Goal: Transaction & Acquisition: Purchase product/service

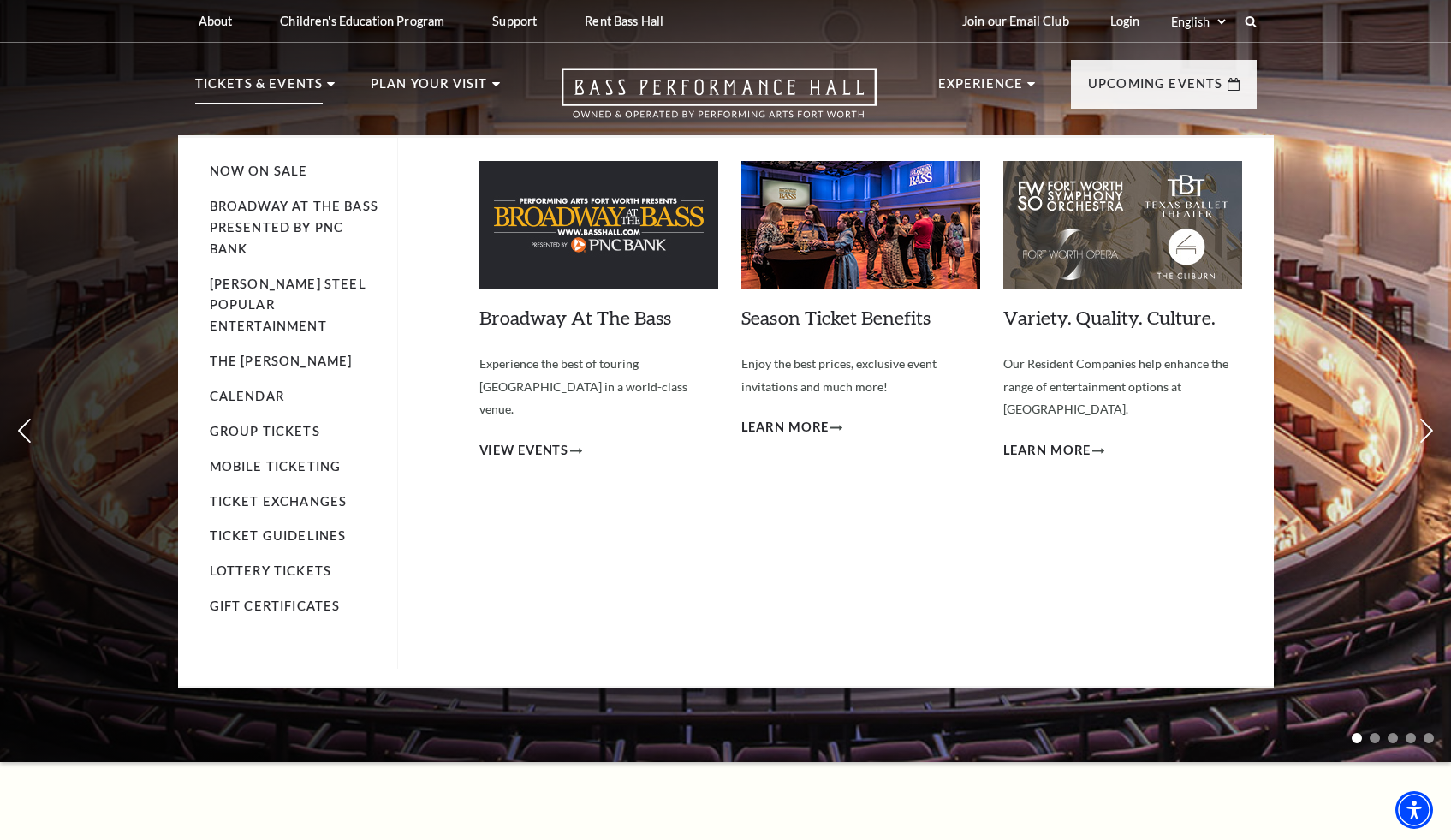
click at [846, 232] on img at bounding box center [861, 225] width 239 height 129
click at [814, 423] on span "Learn More" at bounding box center [785, 427] width 88 height 21
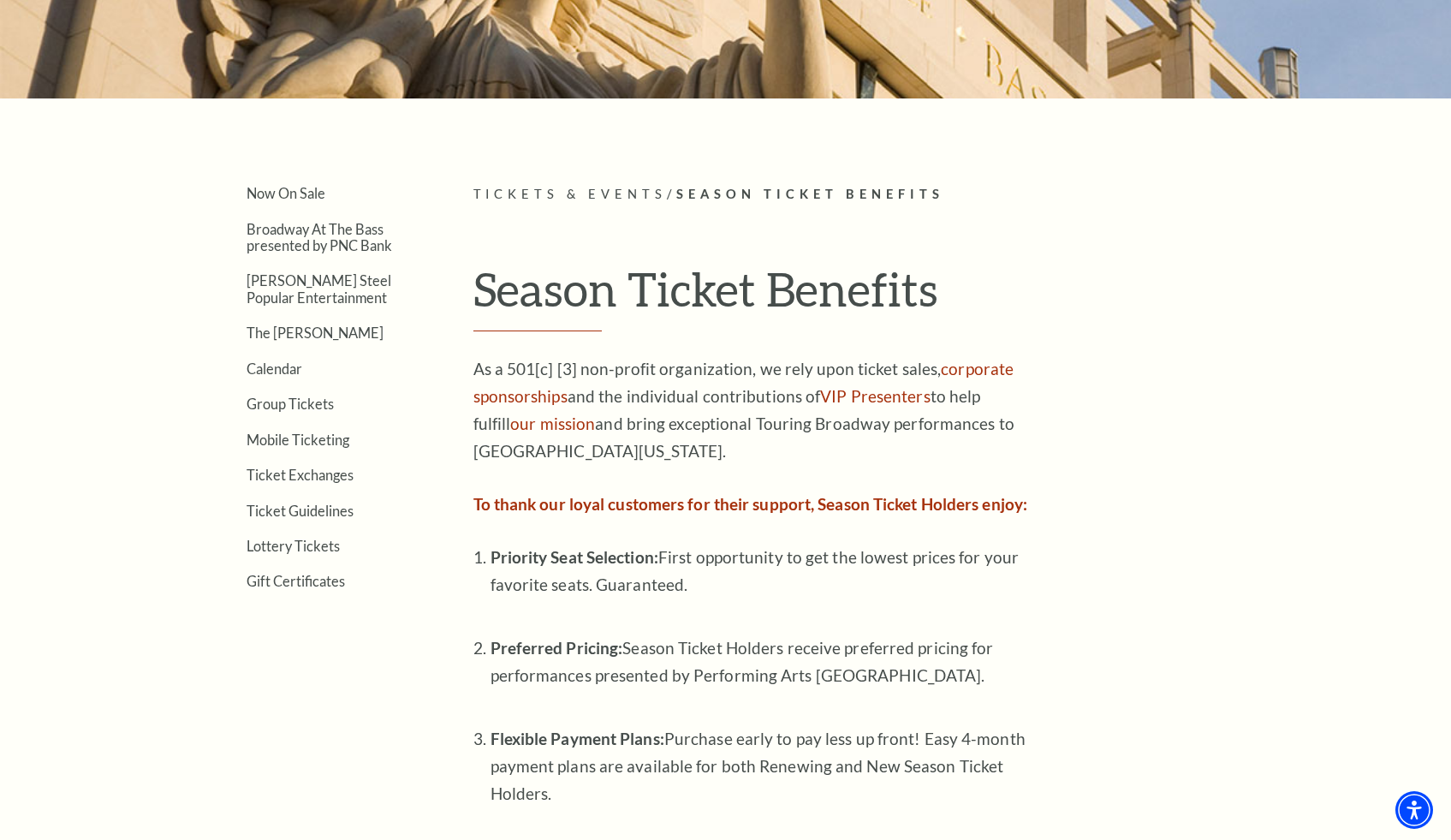
scroll to position [343, 0]
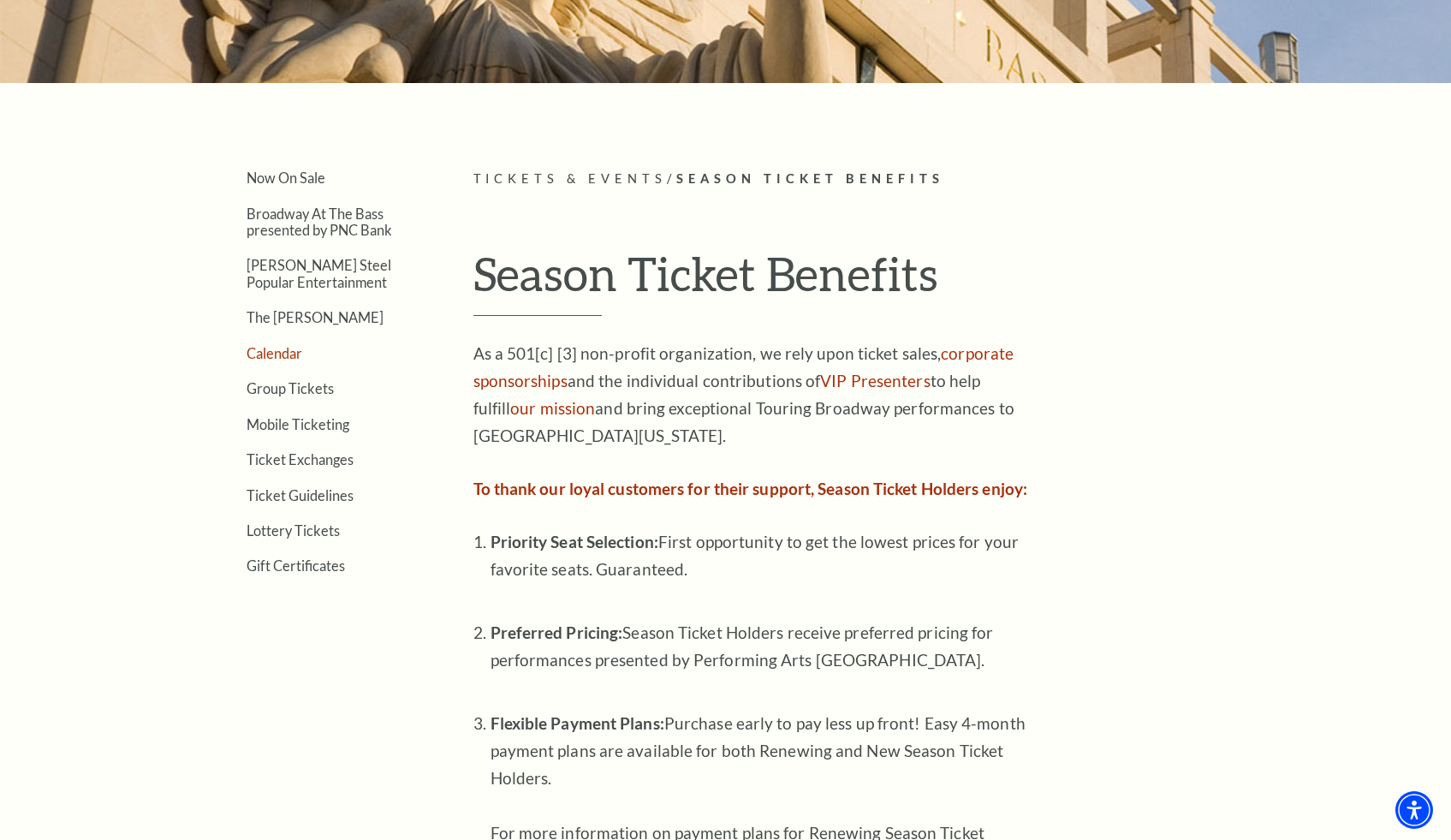
click at [277, 349] on link "Calendar" at bounding box center [275, 353] width 56 height 16
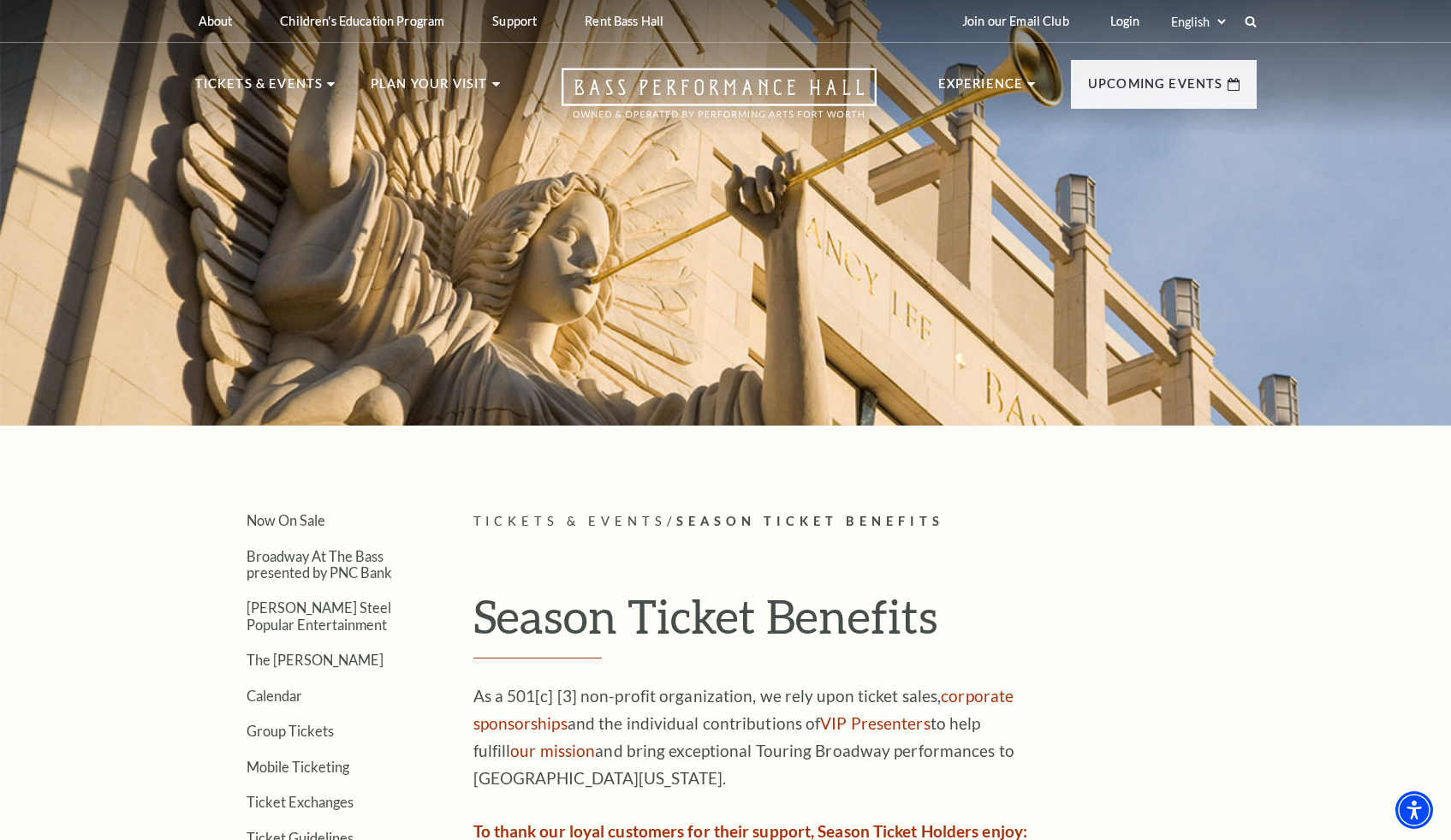
scroll to position [35, 0]
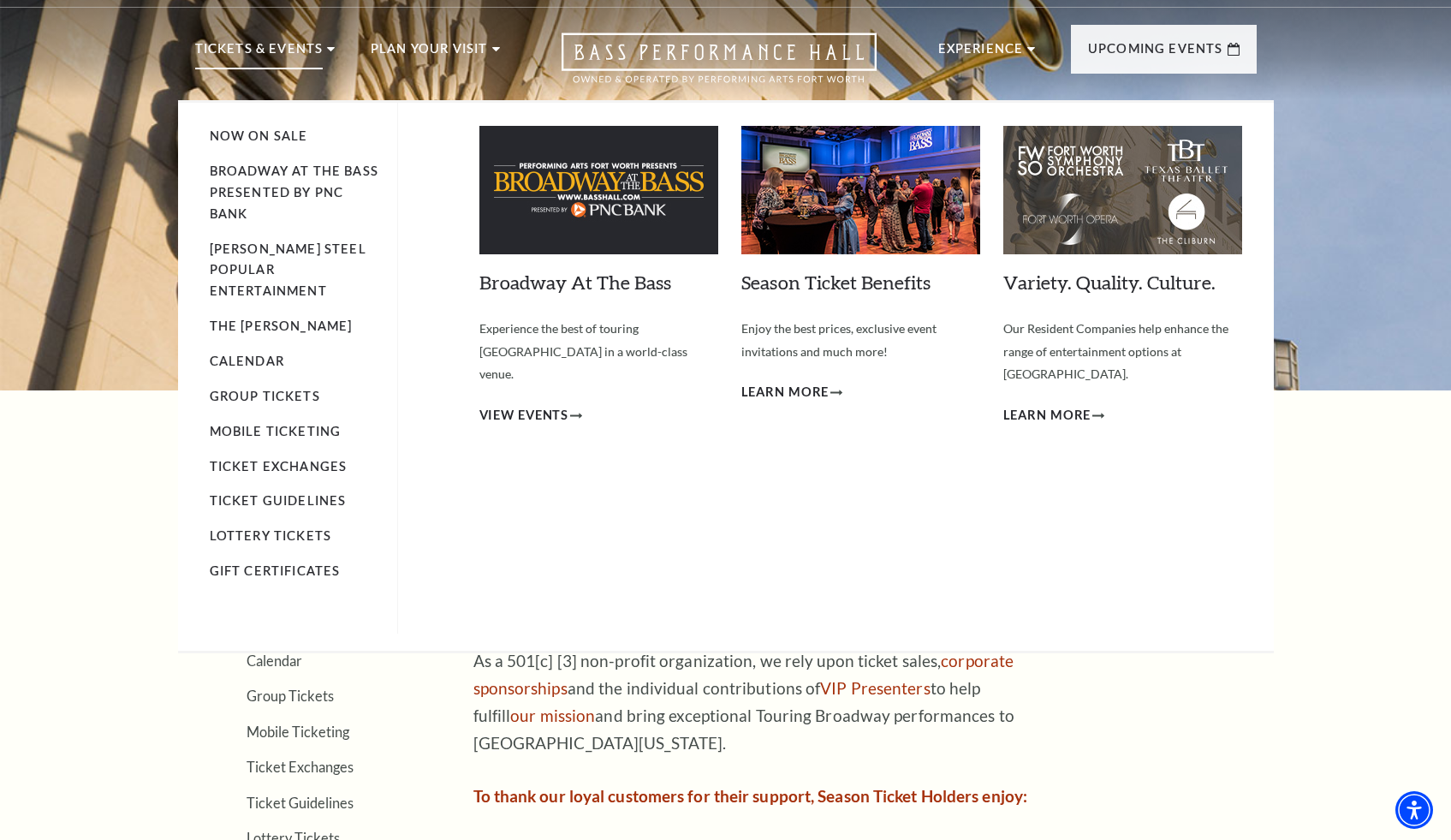
click at [255, 42] on p "Tickets & Events" at bounding box center [260, 53] width 129 height 31
click at [1118, 205] on img at bounding box center [1123, 190] width 239 height 129
click at [1075, 377] on div "Variety. Quality. Culture. Empty heading Our Resident Companies help enhance th…" at bounding box center [1123, 354] width 239 height 456
click at [1066, 405] on span "Learn More" at bounding box center [1048, 415] width 88 height 21
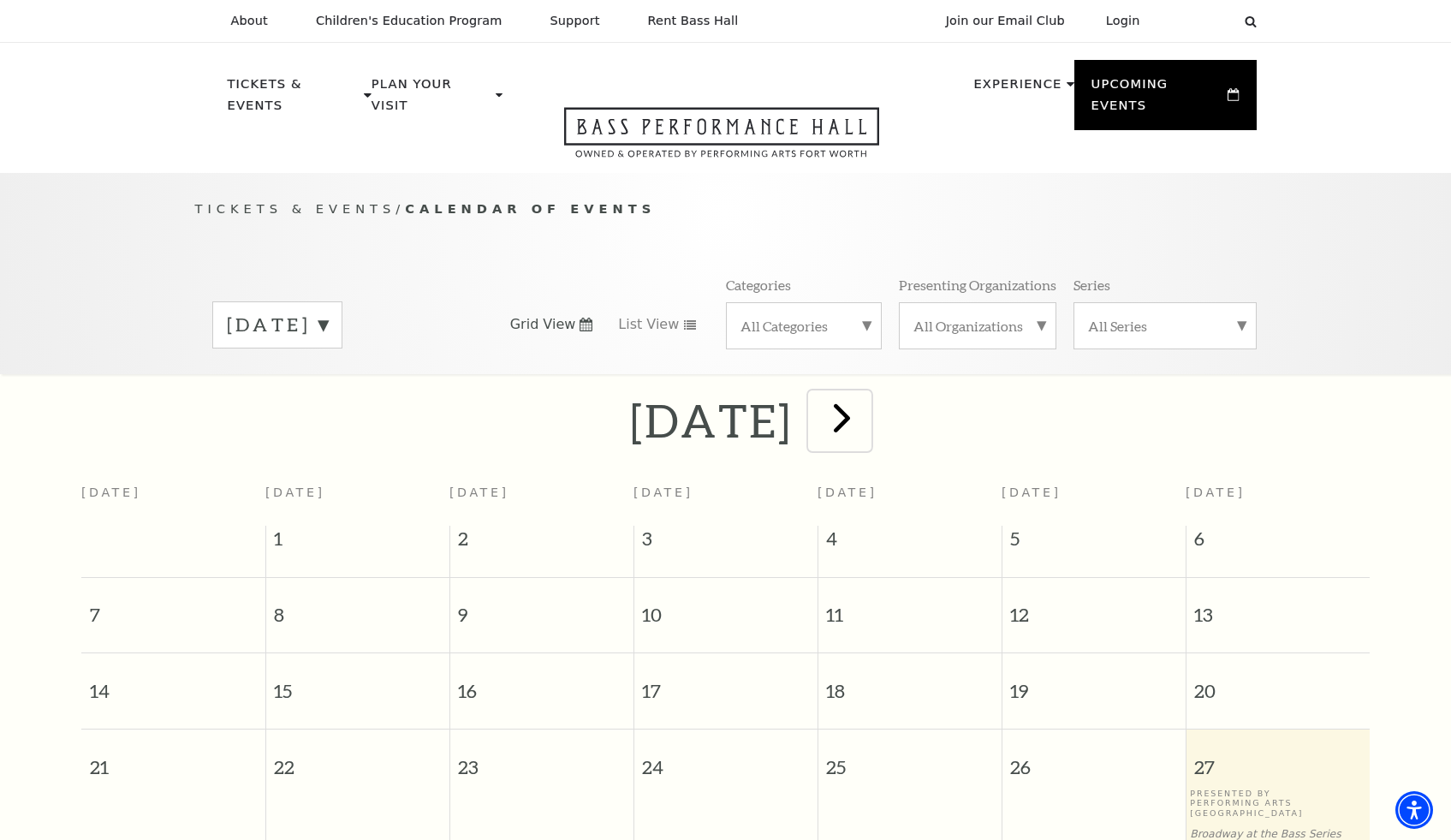
click at [866, 394] on span "next" at bounding box center [842, 417] width 49 height 49
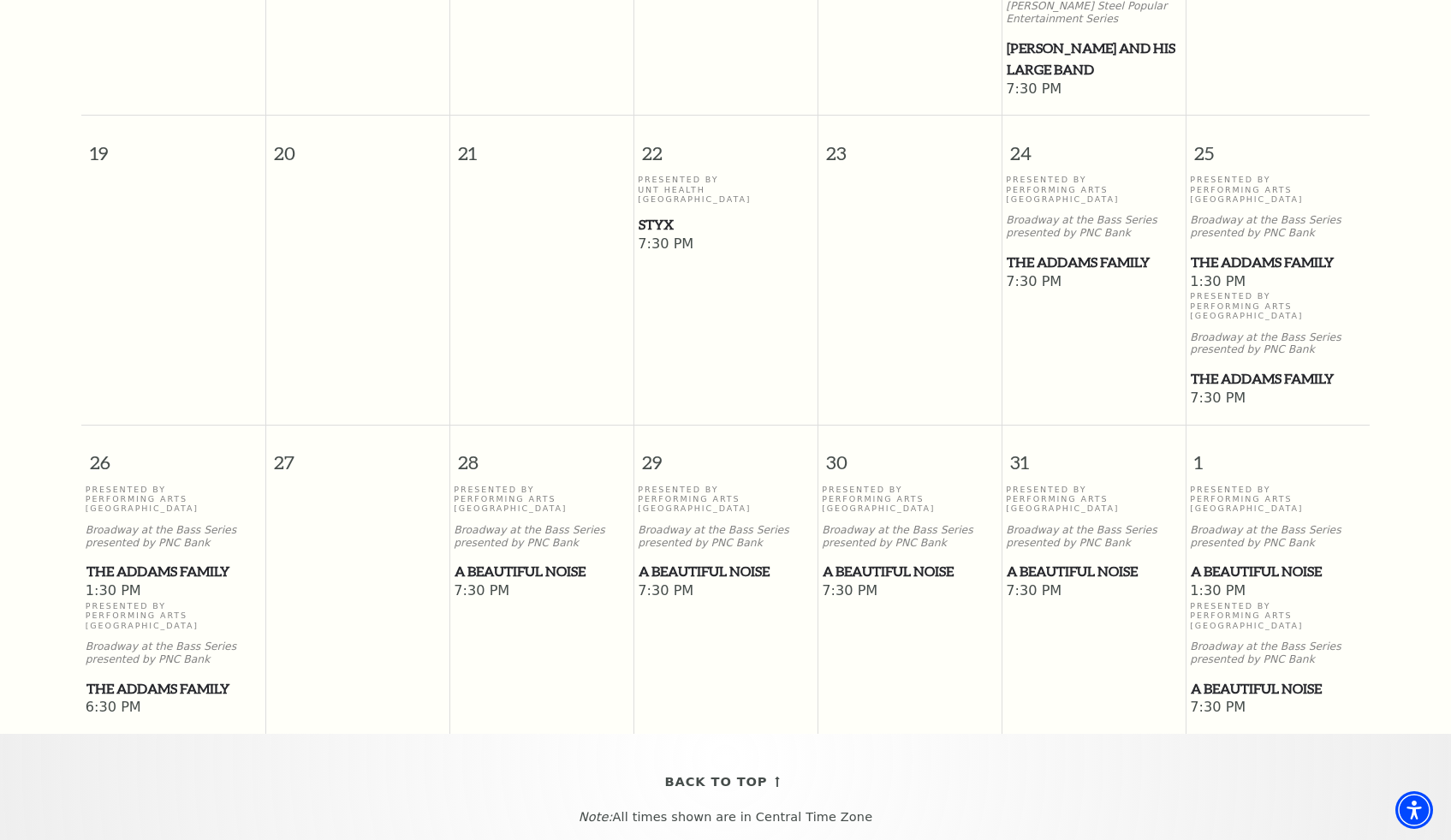
scroll to position [1057, 0]
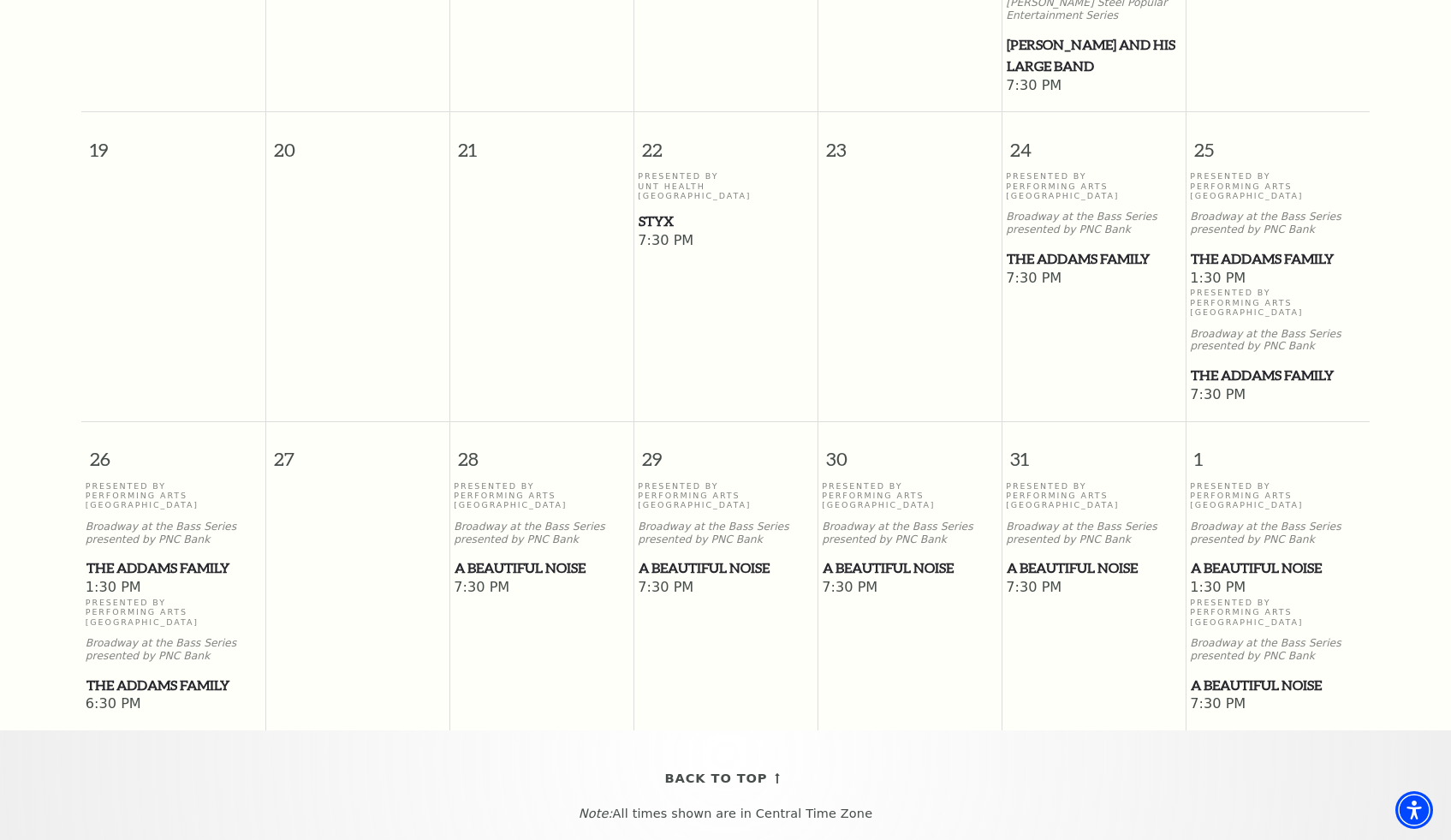
click at [1048, 557] on span "A Beautiful Noise" at bounding box center [1093, 567] width 174 height 21
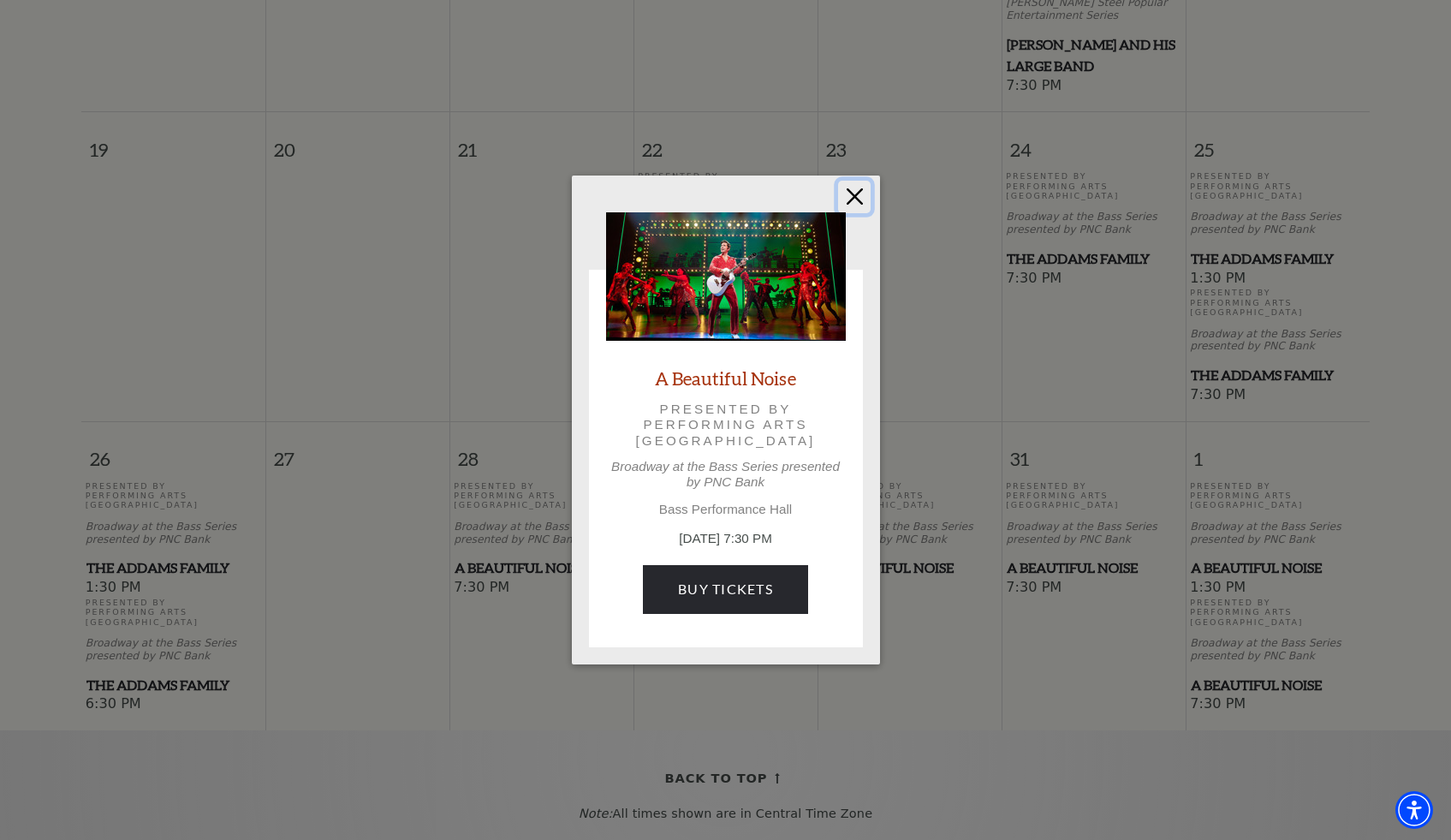
click at [855, 190] on button "Close" at bounding box center [854, 196] width 33 height 33
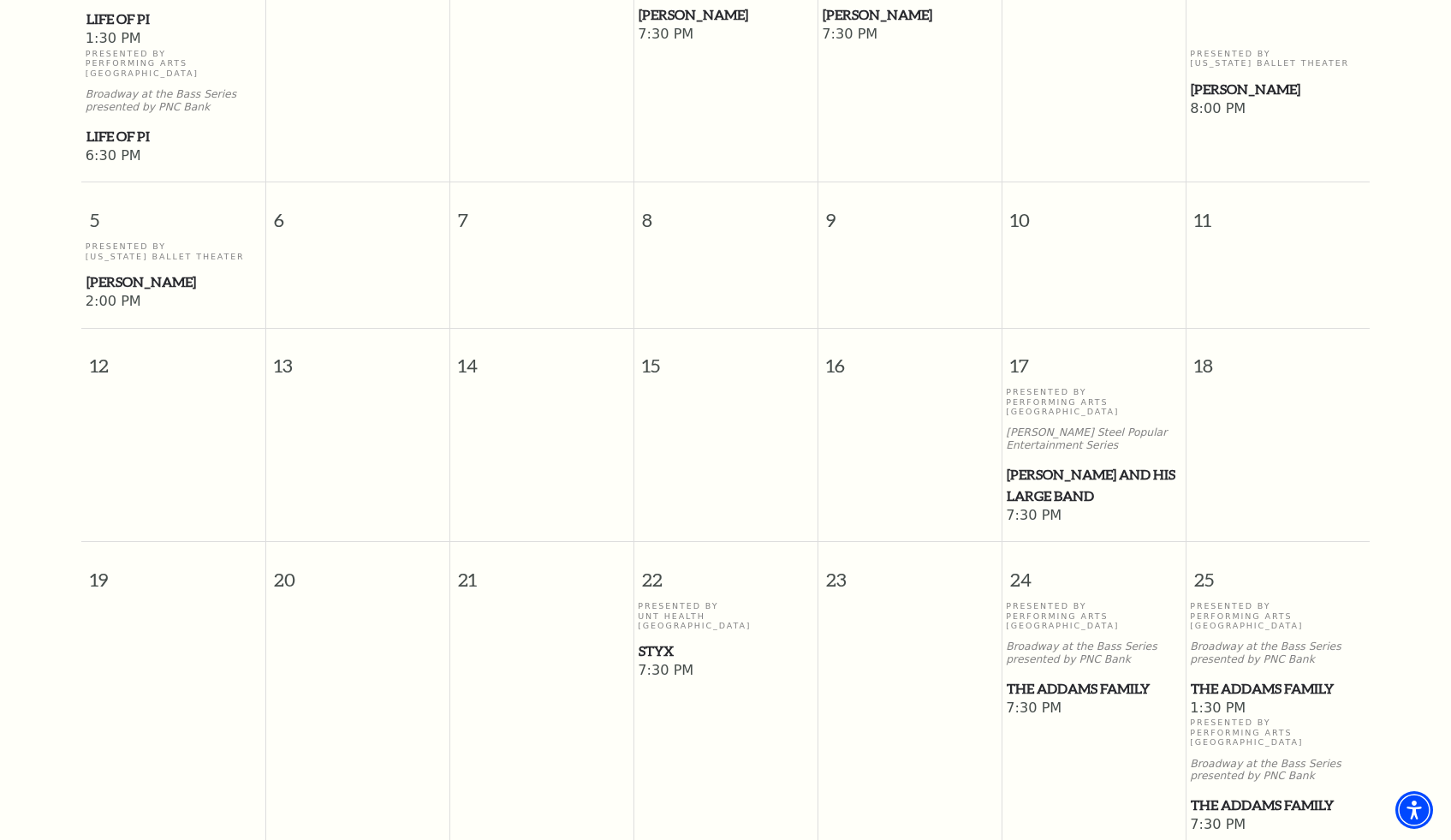
scroll to position [0, 0]
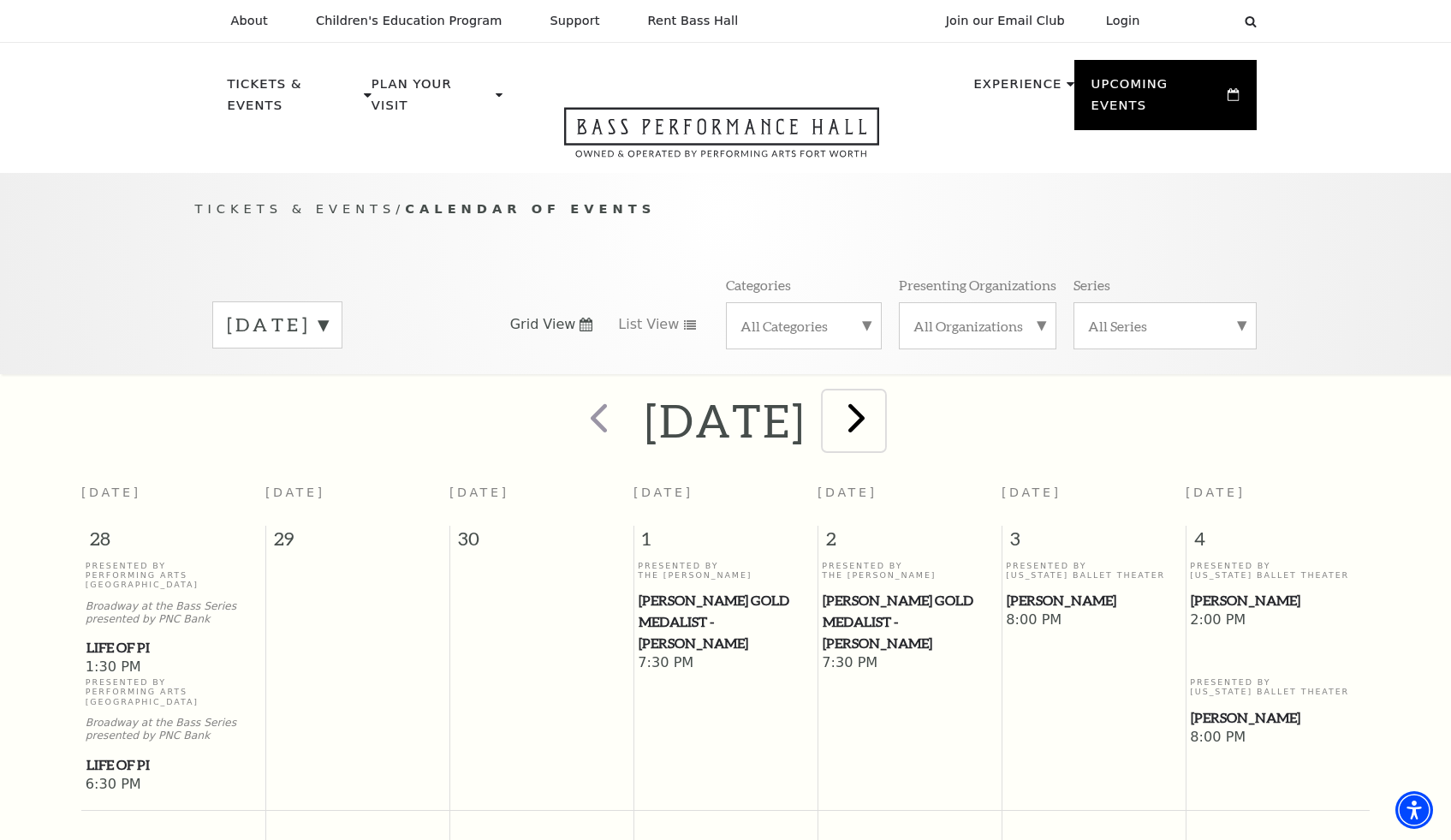
click at [881, 396] on span "next" at bounding box center [856, 417] width 49 height 49
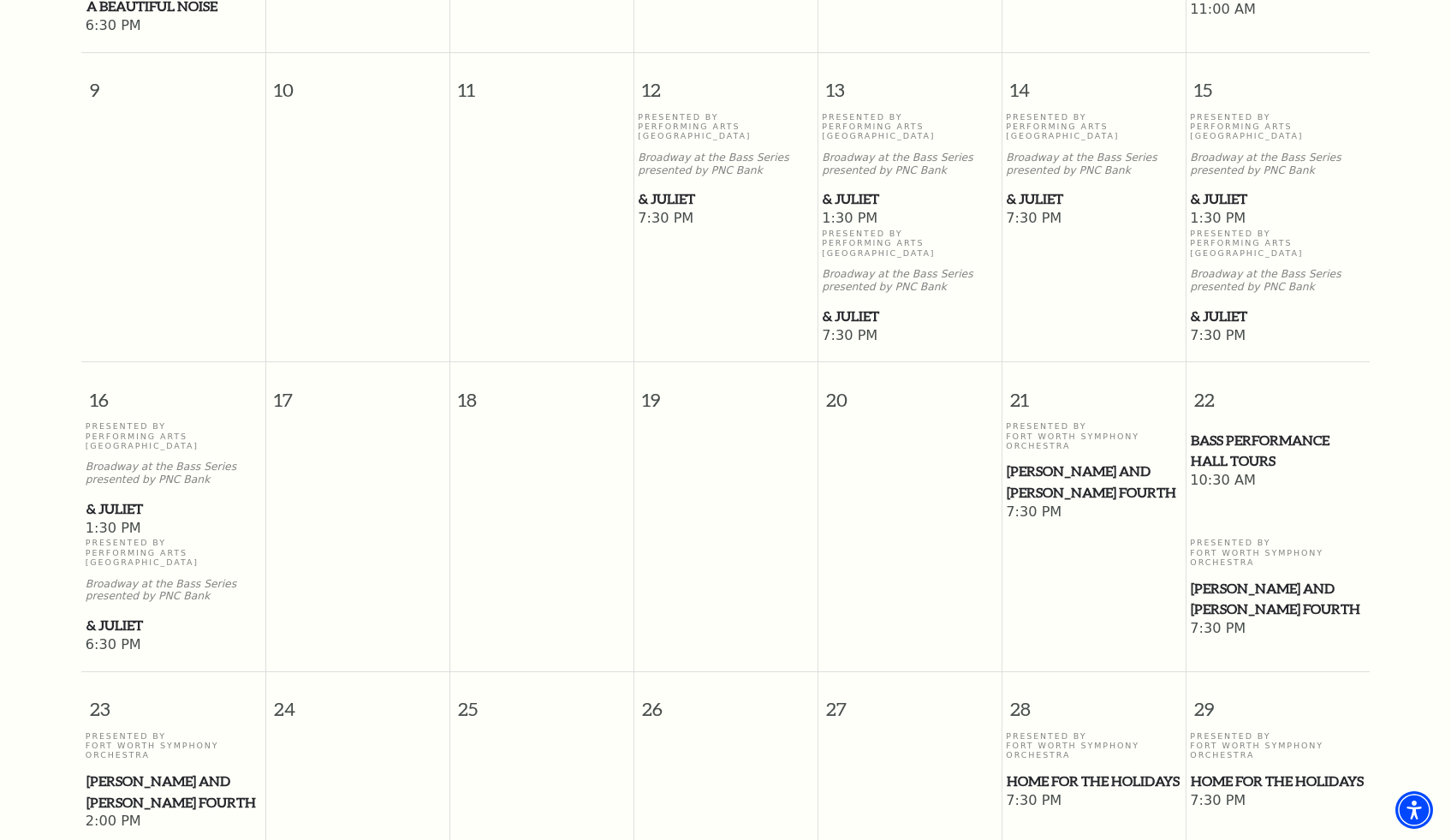
scroll to position [1069, 0]
click at [1051, 459] on span "[PERSON_NAME] and [PERSON_NAME] Fourth" at bounding box center [1093, 480] width 174 height 42
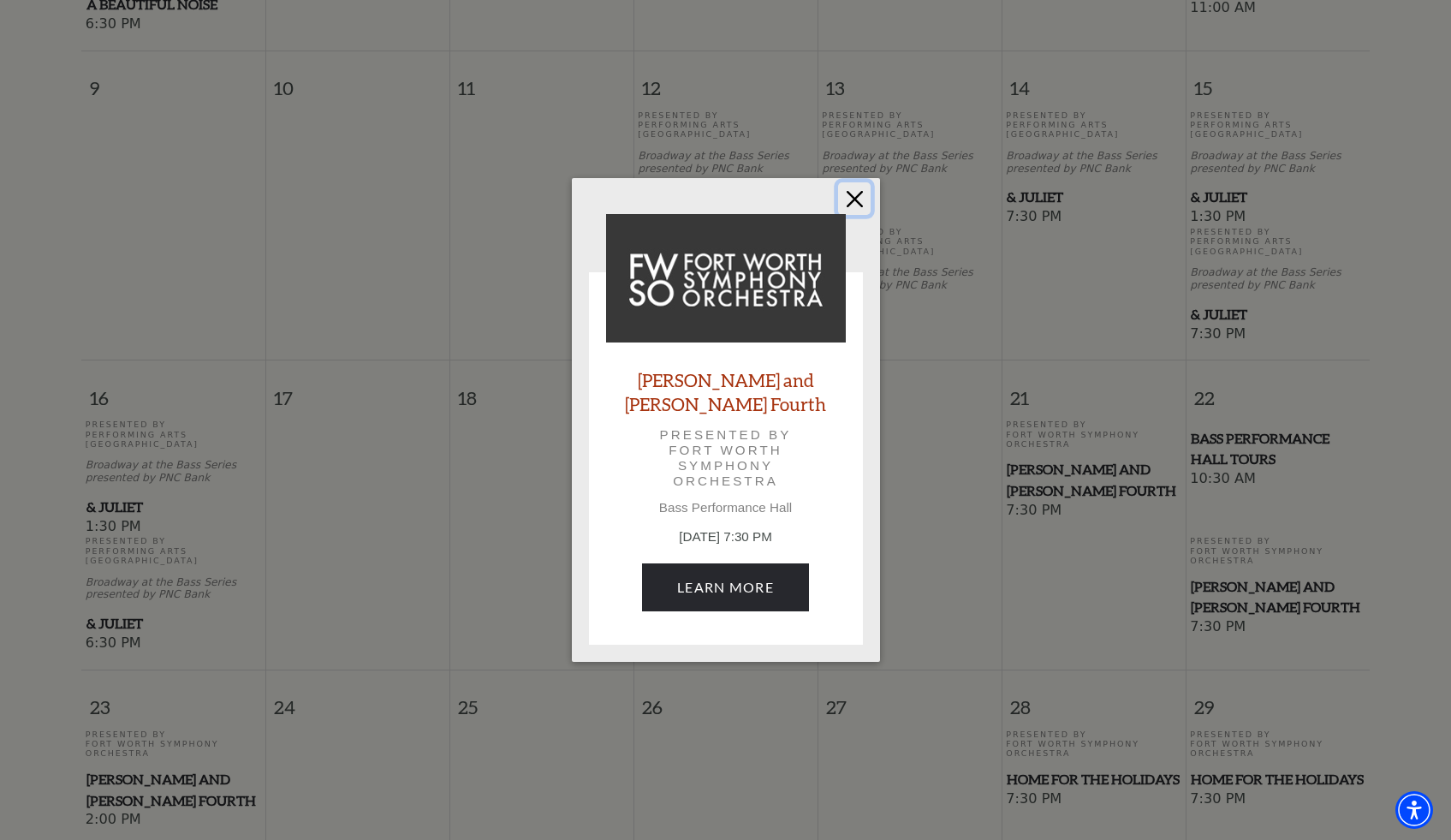
click at [854, 209] on button "Close" at bounding box center [854, 198] width 33 height 33
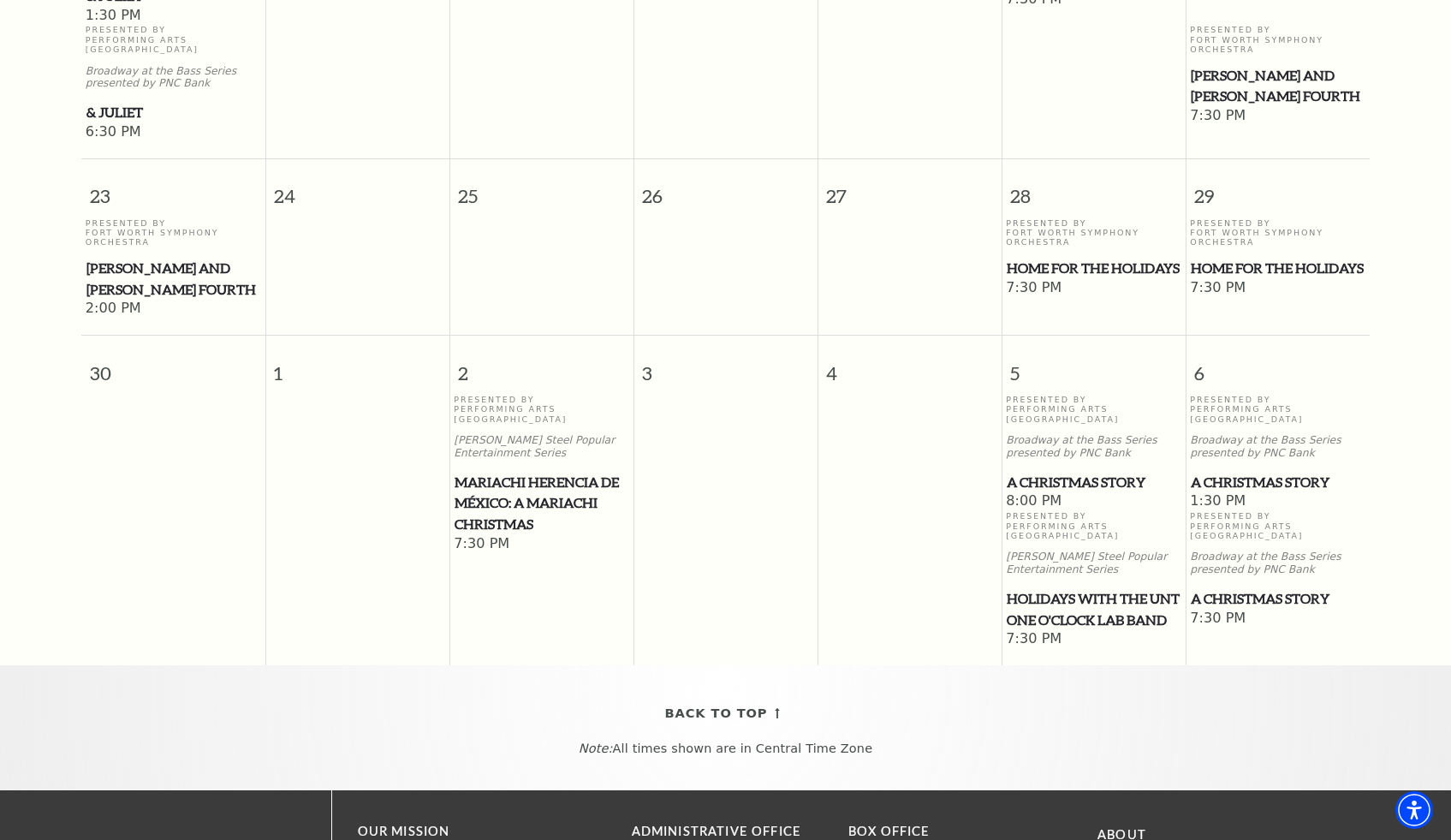
scroll to position [1584, 0]
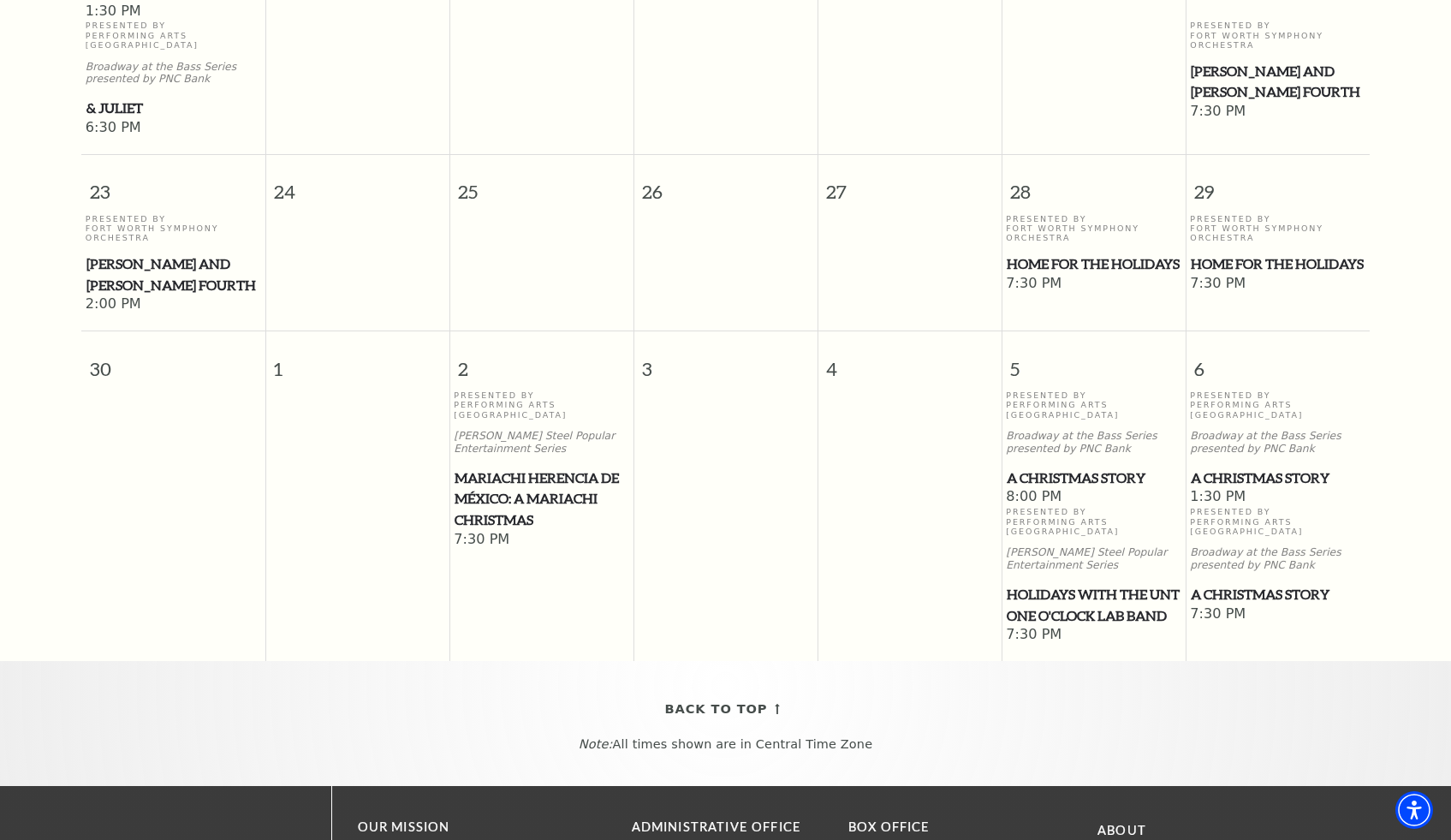
click at [1048, 468] on span "A Christmas Story" at bounding box center [1093, 478] width 174 height 21
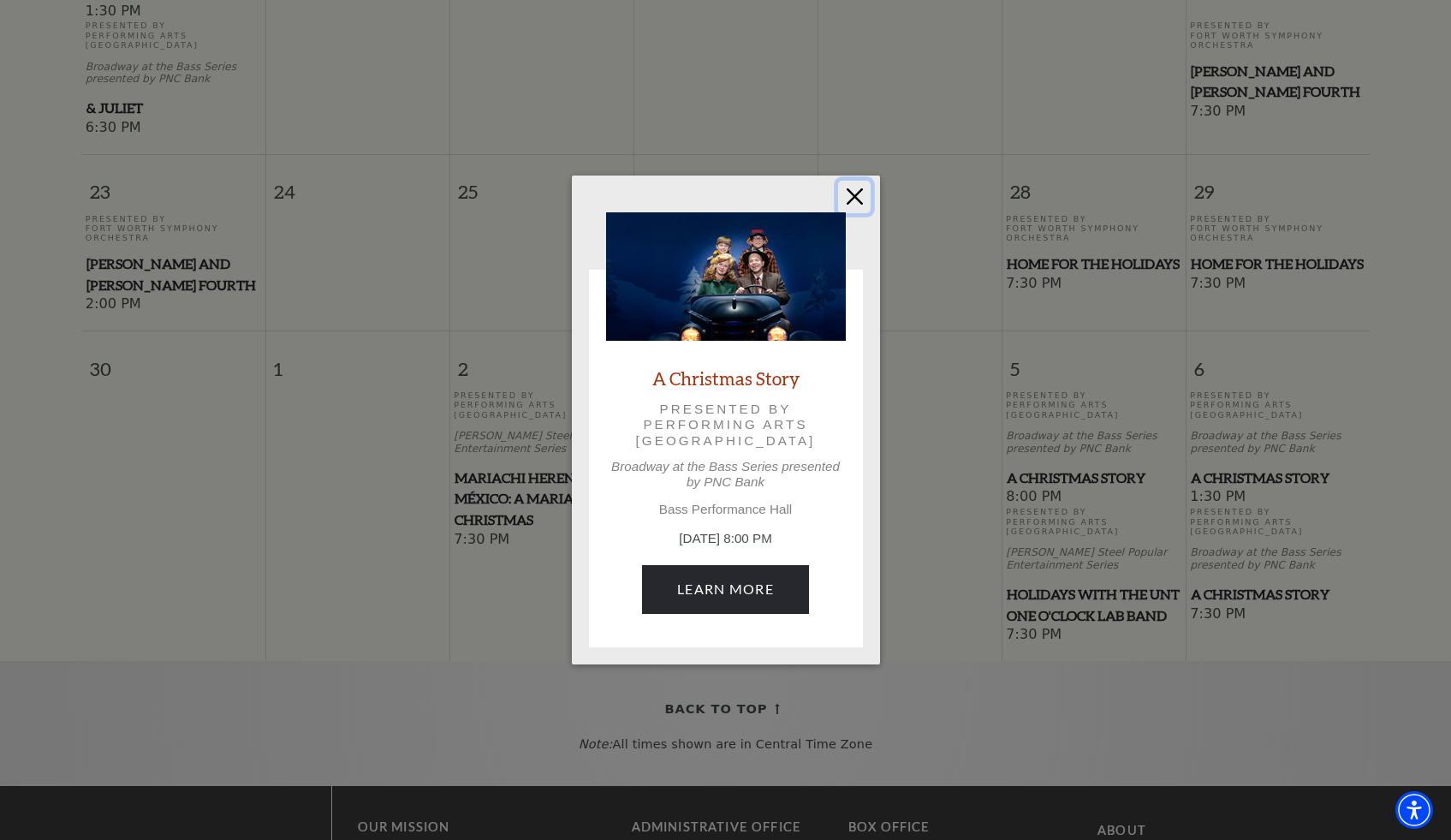
click at [852, 196] on button "Close" at bounding box center [854, 196] width 33 height 33
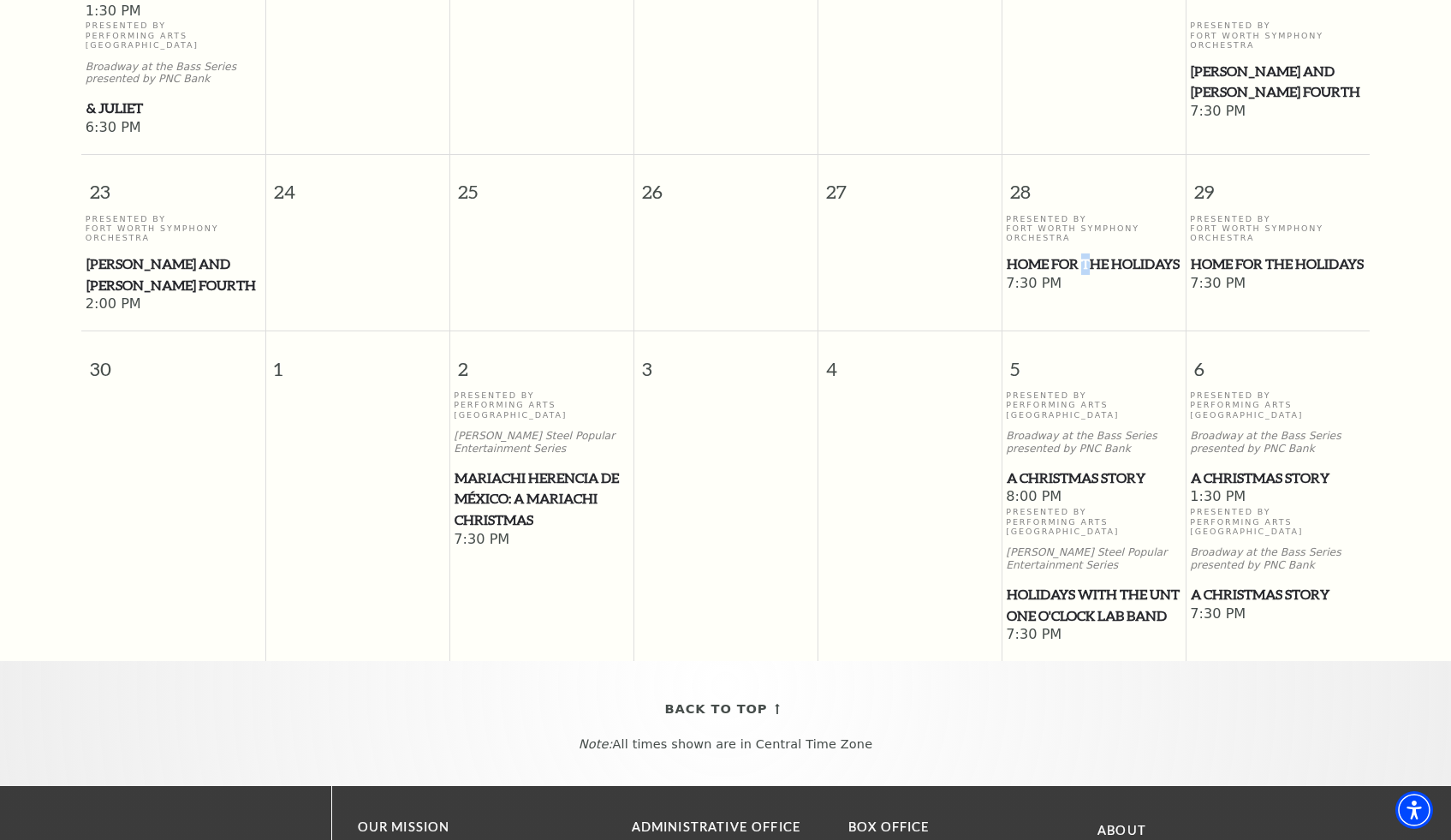
click at [1087, 253] on span "Home for the Holidays" at bounding box center [1093, 263] width 174 height 21
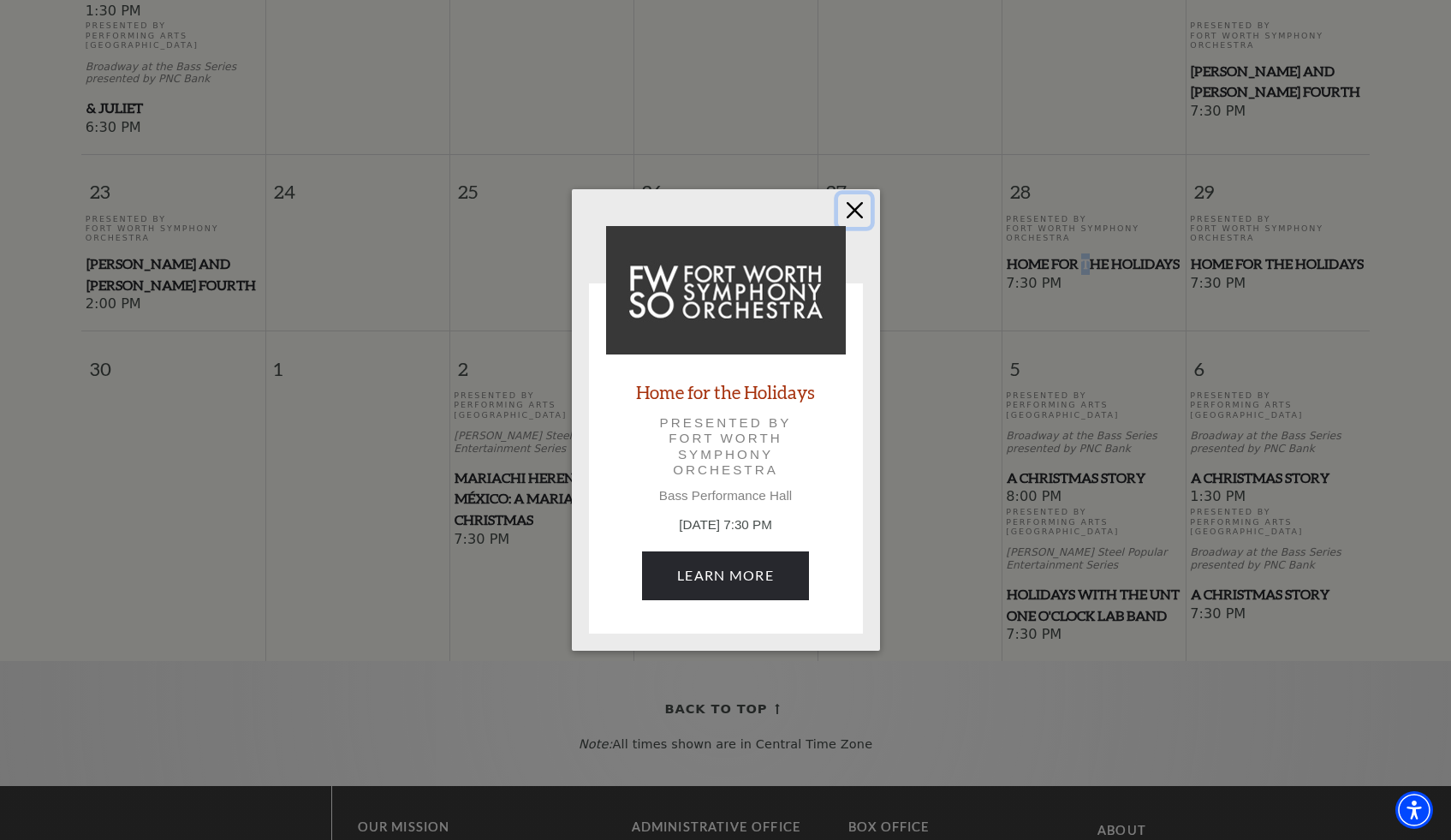
click at [853, 203] on button "Close" at bounding box center [854, 210] width 33 height 33
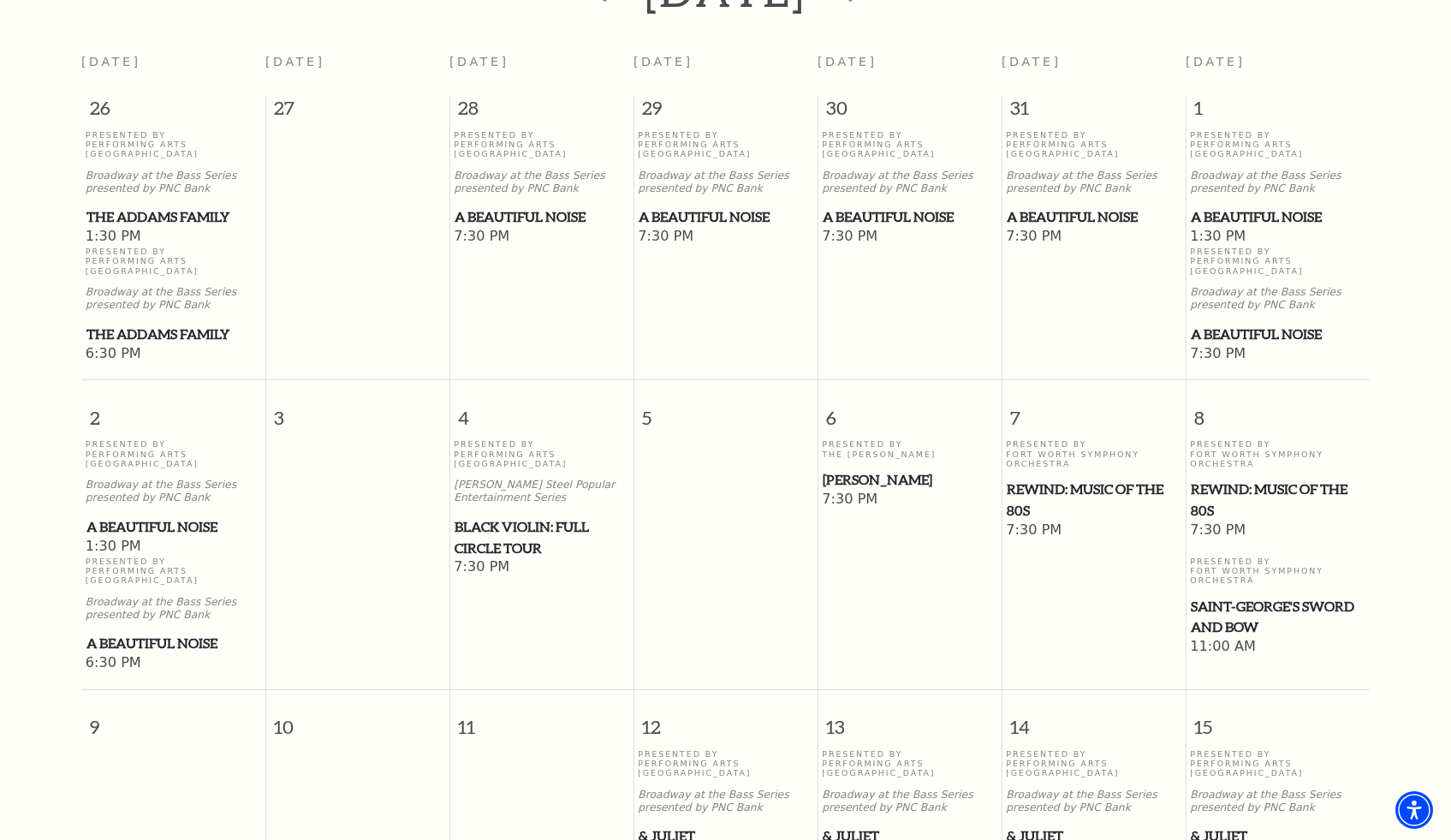
scroll to position [274, 0]
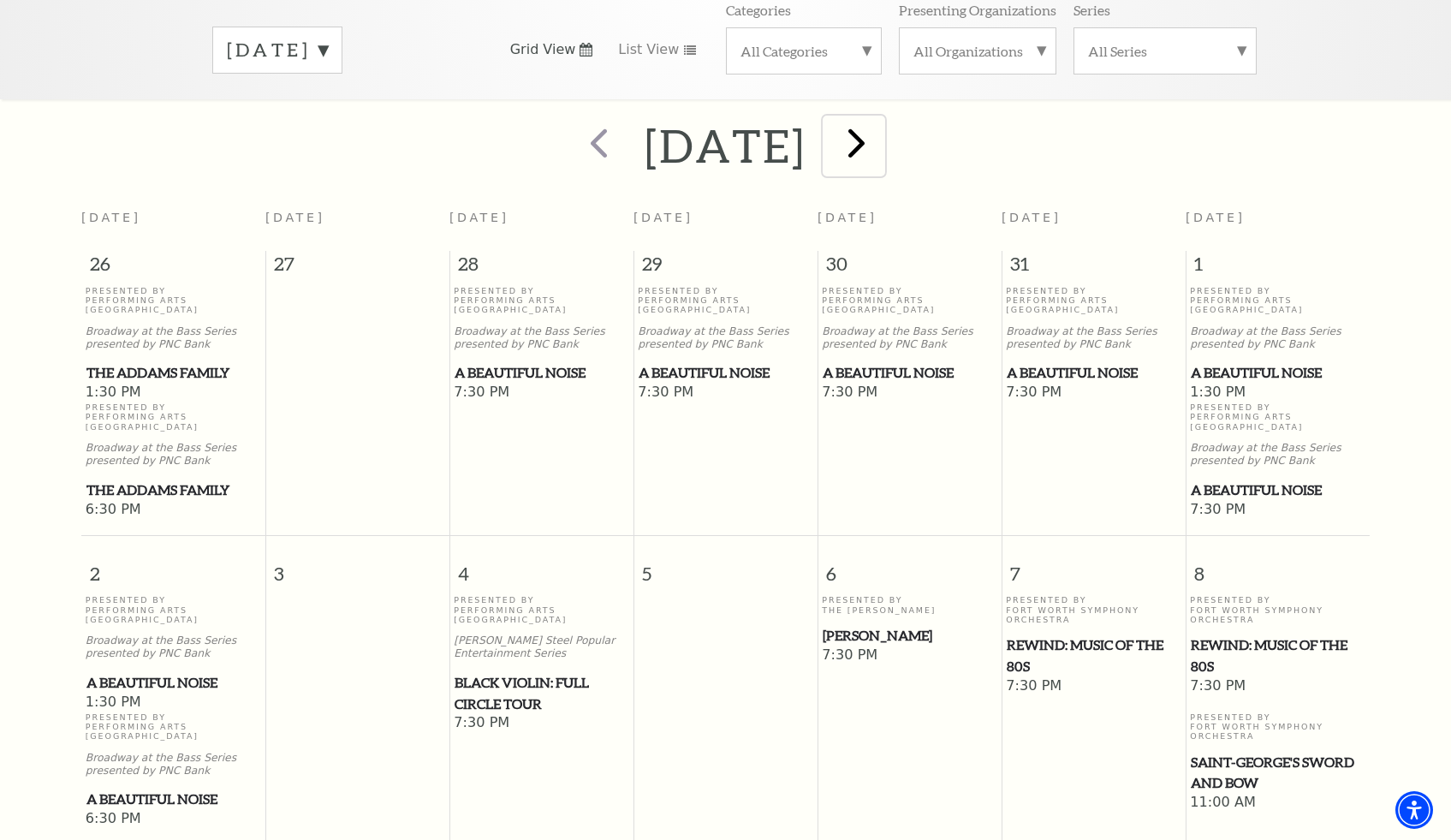
click at [881, 119] on span "next" at bounding box center [856, 143] width 49 height 49
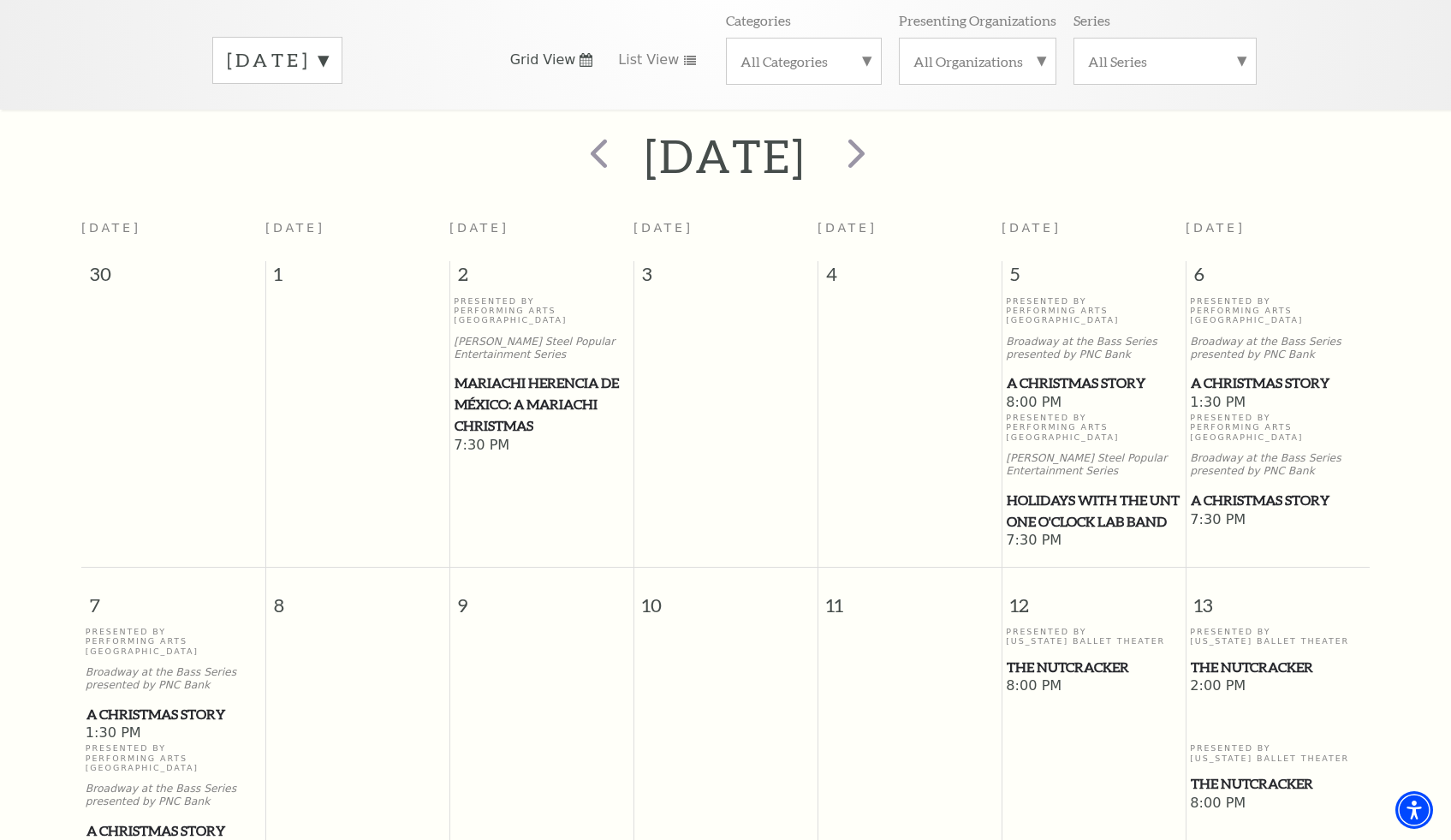
scroll to position [0, 0]
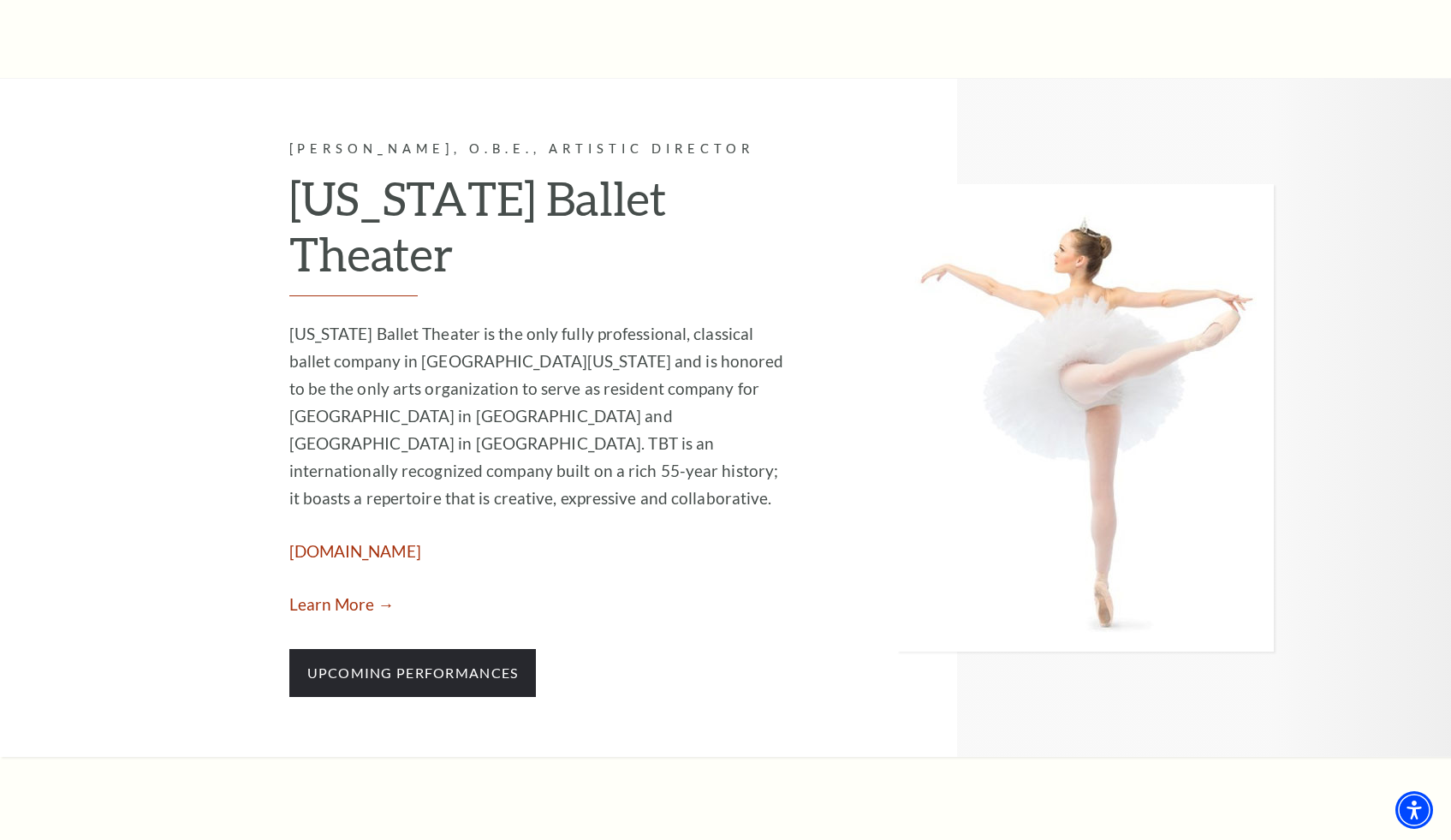
scroll to position [1688, 0]
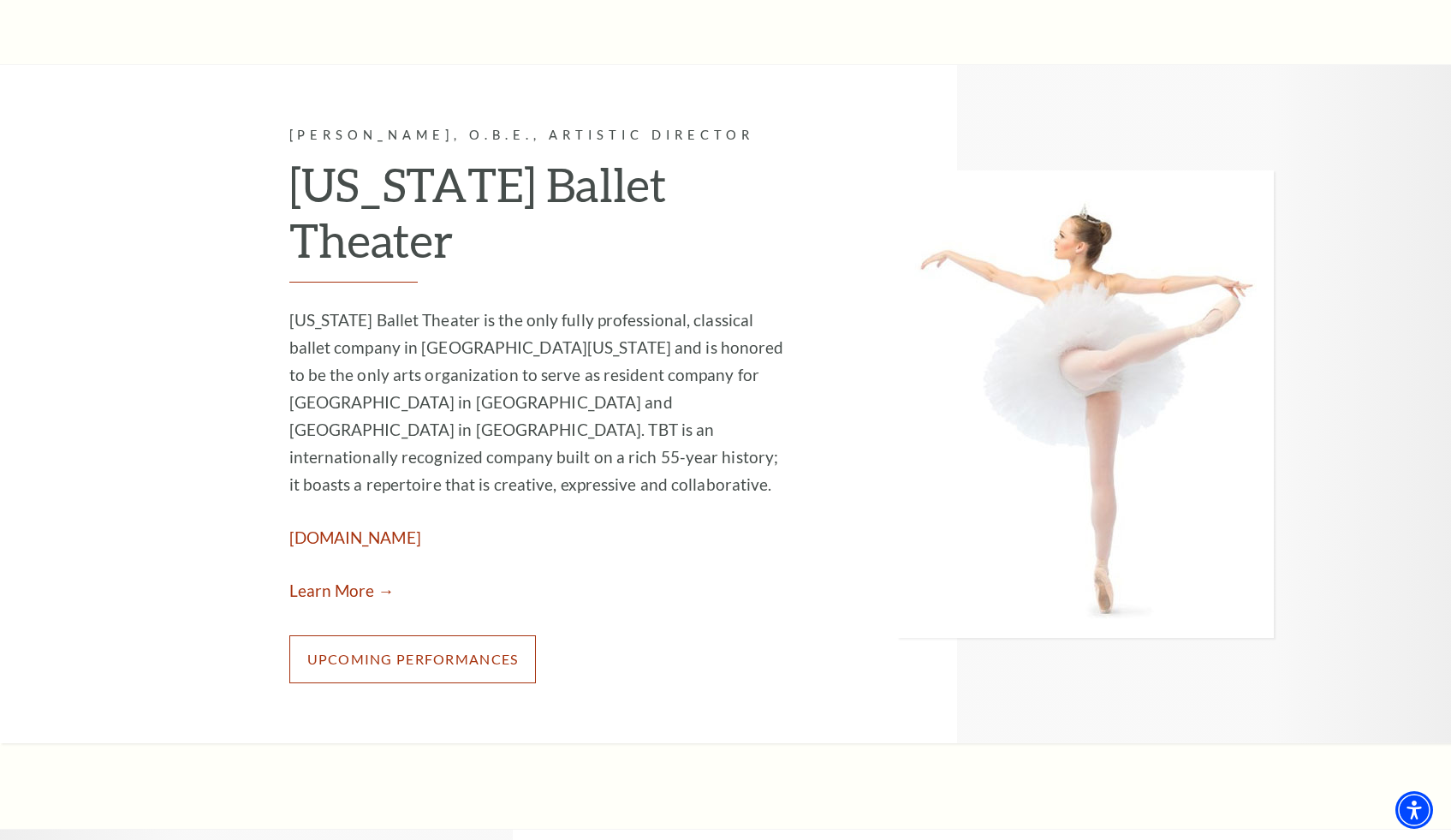
click at [422, 635] on link "Upcoming Performances" at bounding box center [413, 658] width 247 height 48
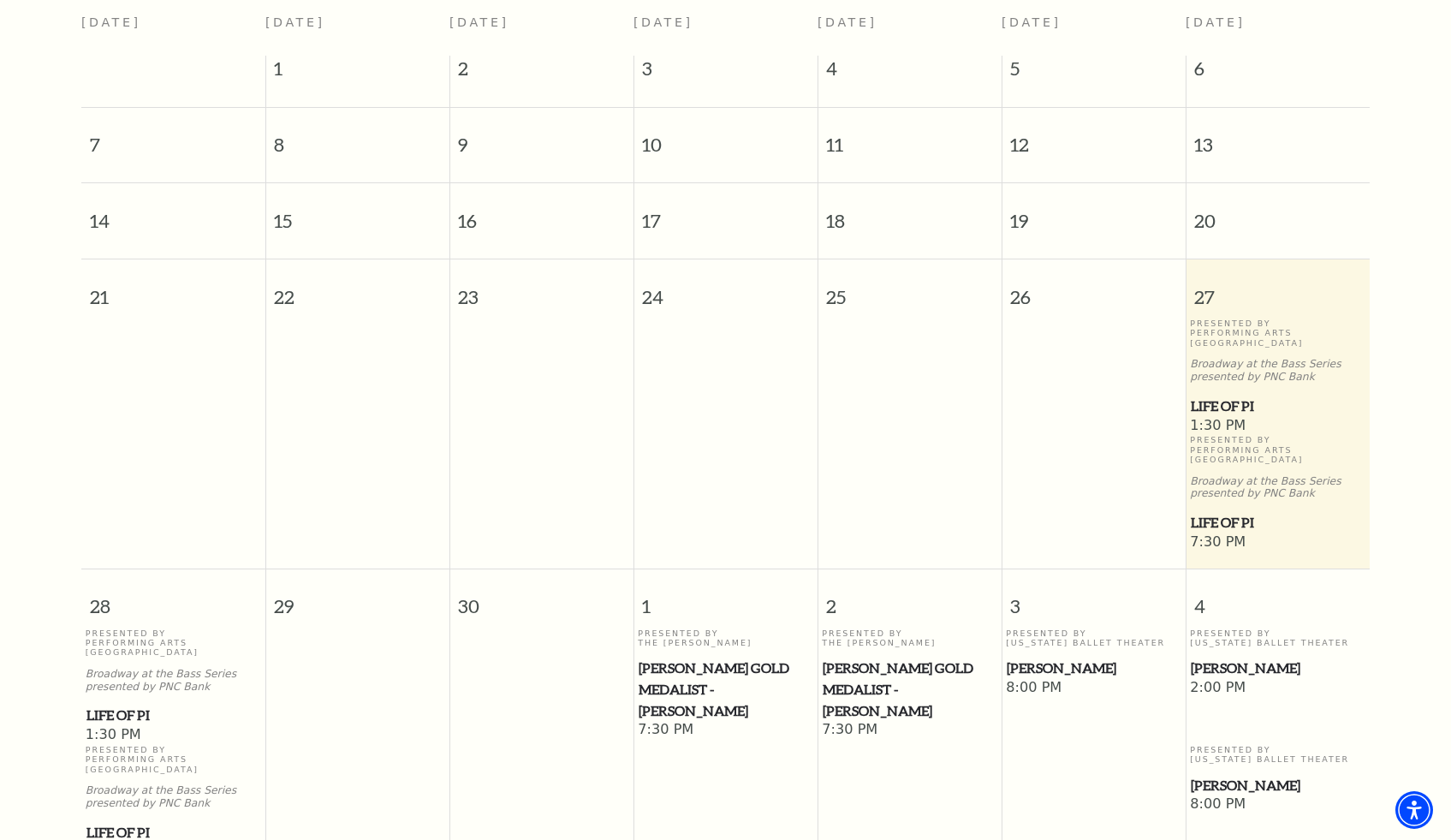
scroll to position [469, 0]
click at [1212, 513] on span "Life of Pi" at bounding box center [1278, 523] width 174 height 21
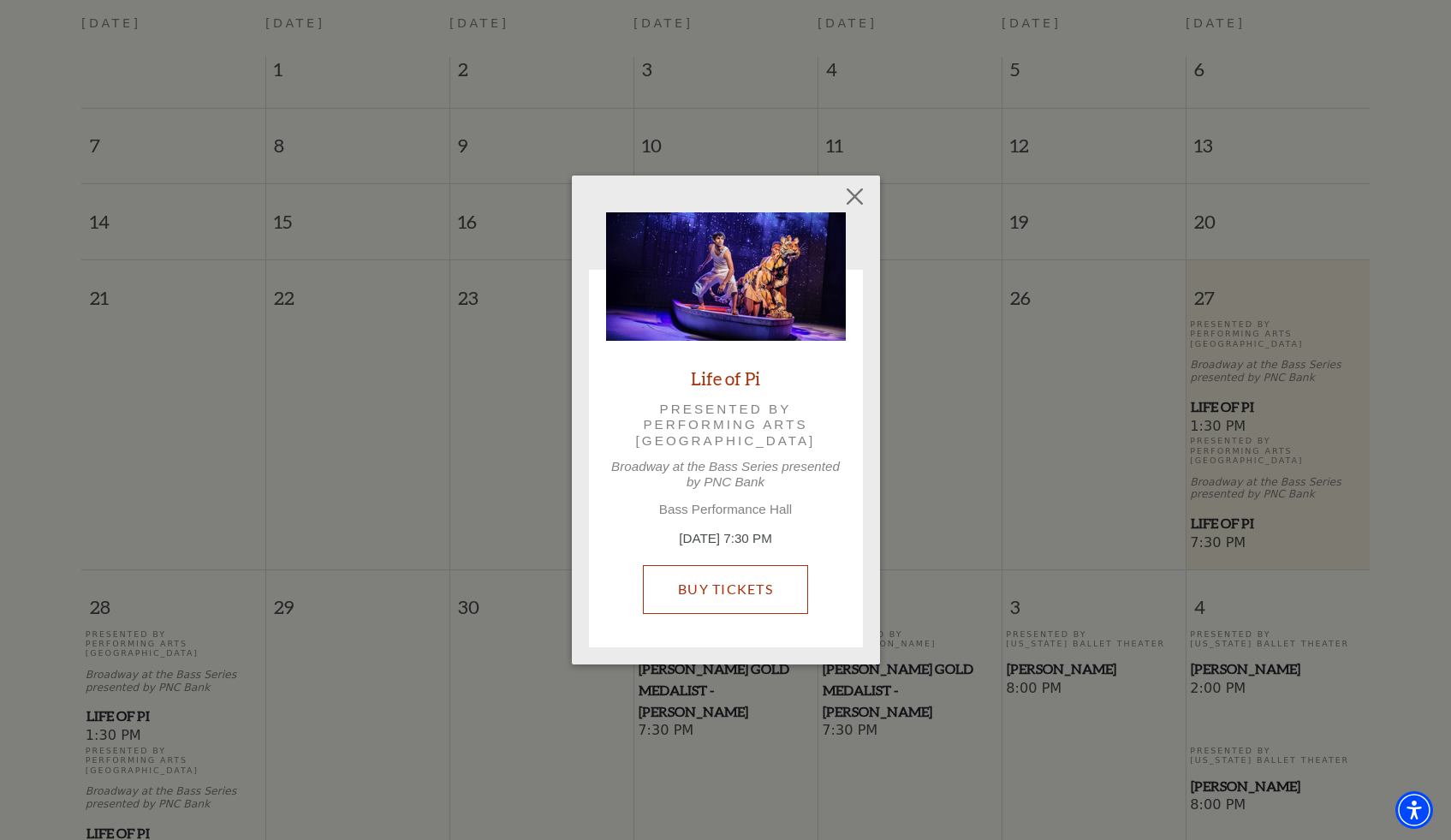
click at [692, 579] on link "Buy Tickets" at bounding box center [726, 588] width 165 height 48
